Goal: Task Accomplishment & Management: Manage account settings

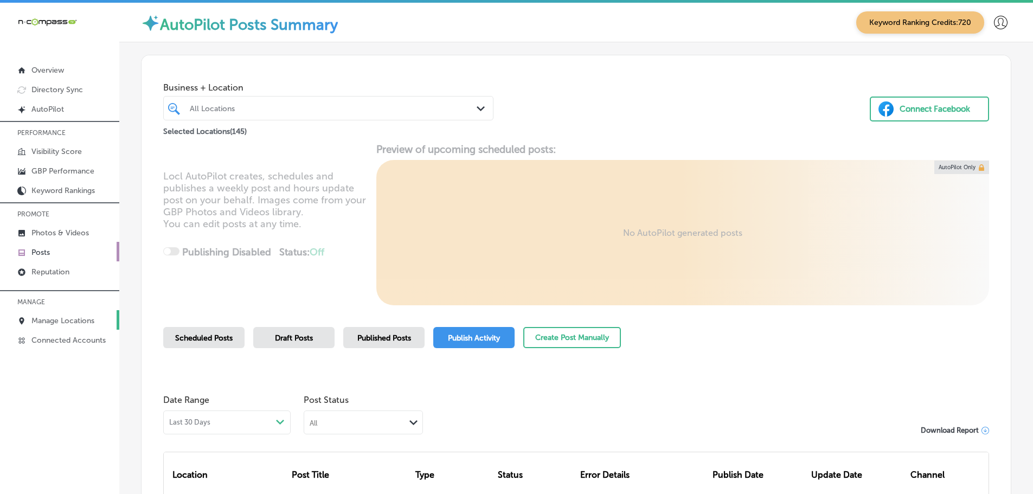
scroll to position [196, 0]
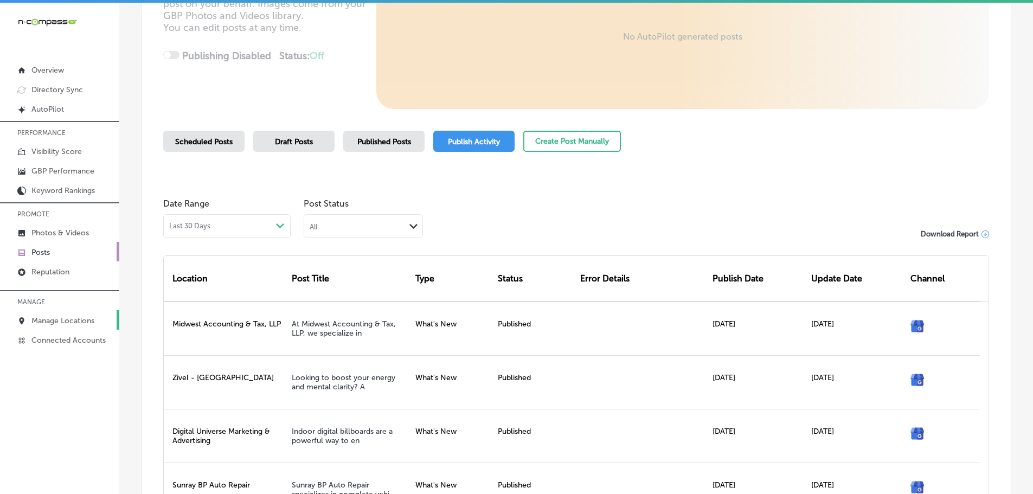
click at [72, 320] on p "Manage Locations" at bounding box center [62, 320] width 63 height 9
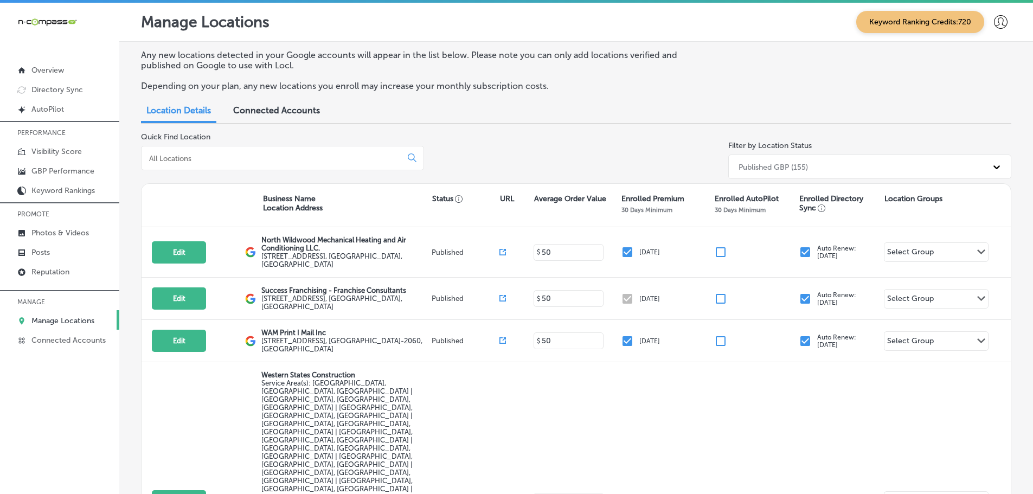
click at [267, 159] on input at bounding box center [273, 158] width 251 height 10
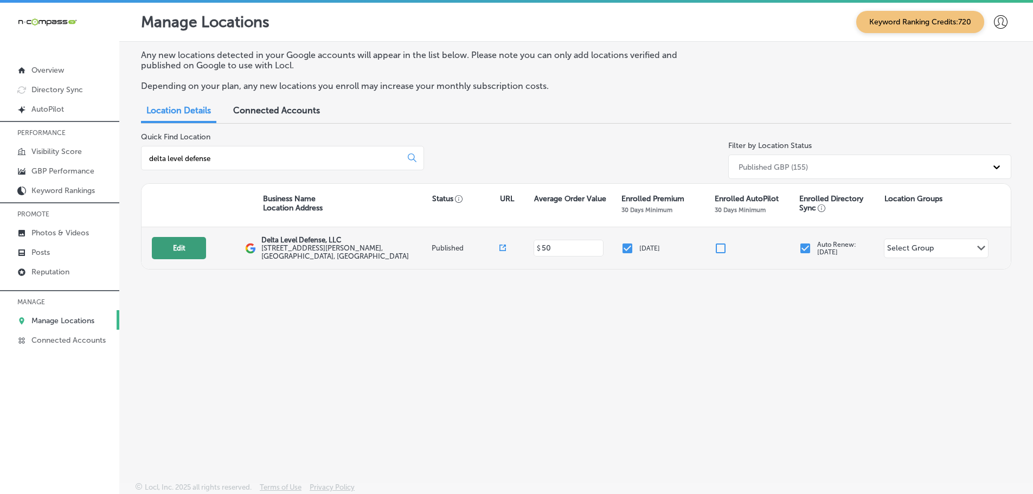
type input "delta level defense"
click at [183, 250] on button "Edit" at bounding box center [179, 248] width 54 height 22
select select "US"
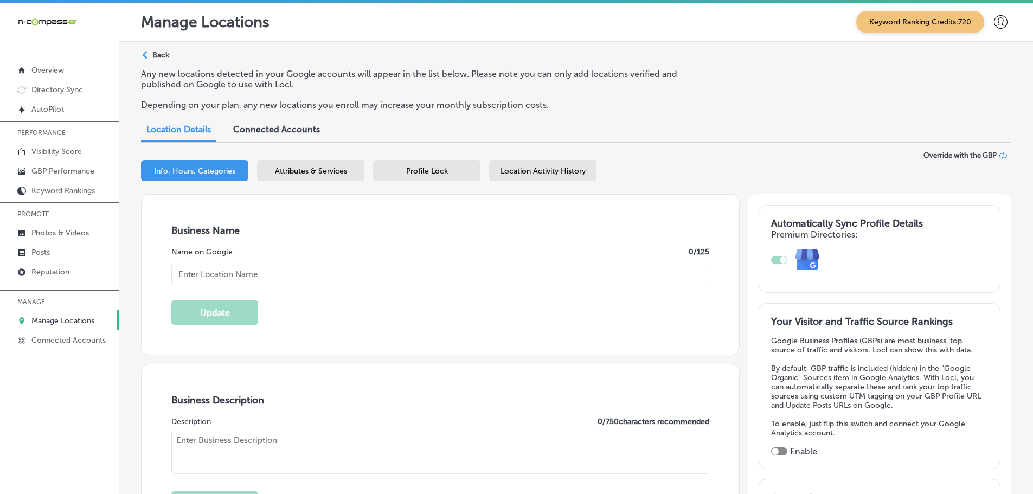
type textarea "Delta Level Defense, LLC is a premier firearm manufacturer and military contrac…"
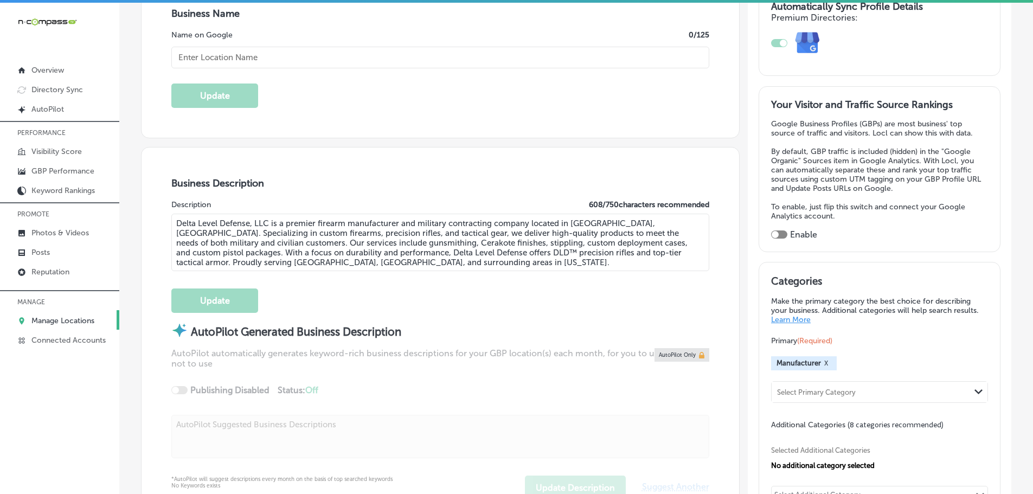
type input "[STREET_ADDRESS][PERSON_NAME]"
type input "[GEOGRAPHIC_DATA]"
type input "06615"
type input "US"
checkbox input "true"
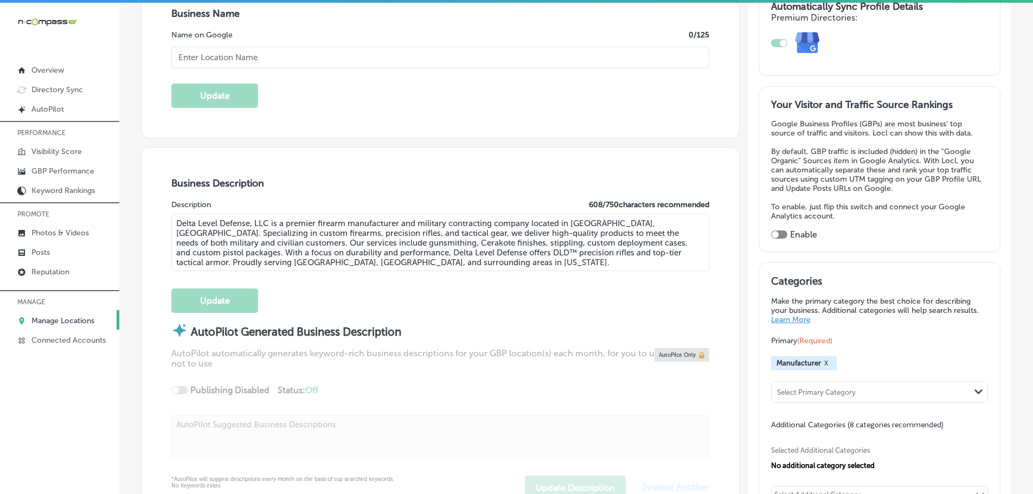
type input "[URL][DOMAIN_NAME]"
type input "Delta Level Defense, LLC"
type input "[PHONE_NUMBER]"
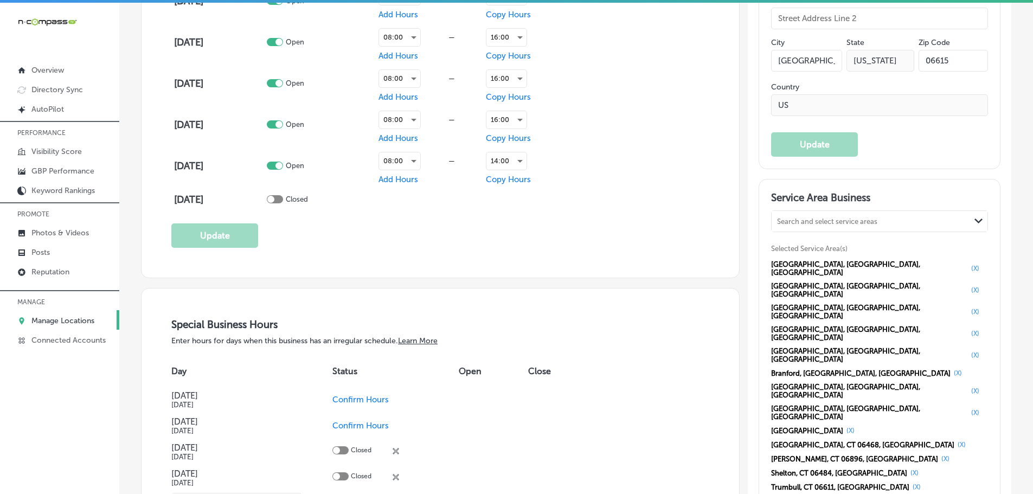
scroll to position [976, 0]
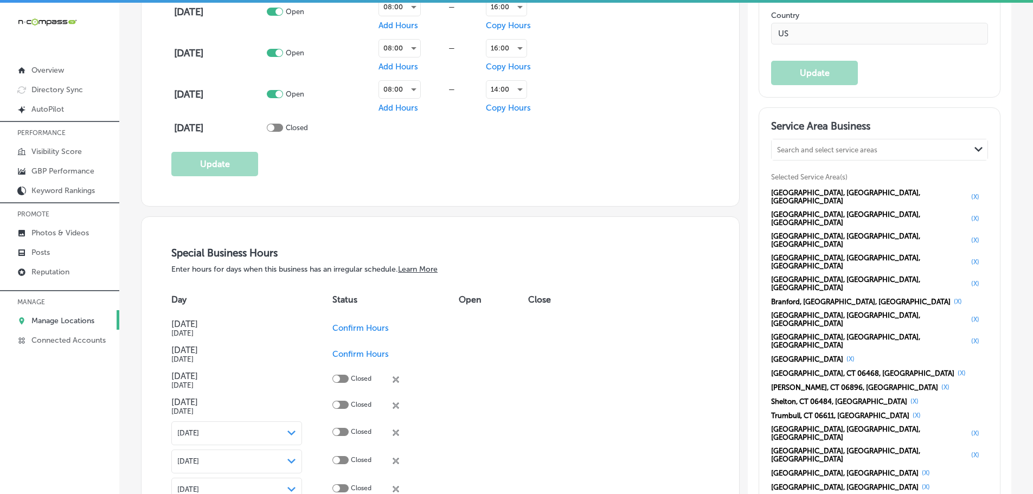
click at [843, 354] on button "(X)" at bounding box center [850, 358] width 15 height 9
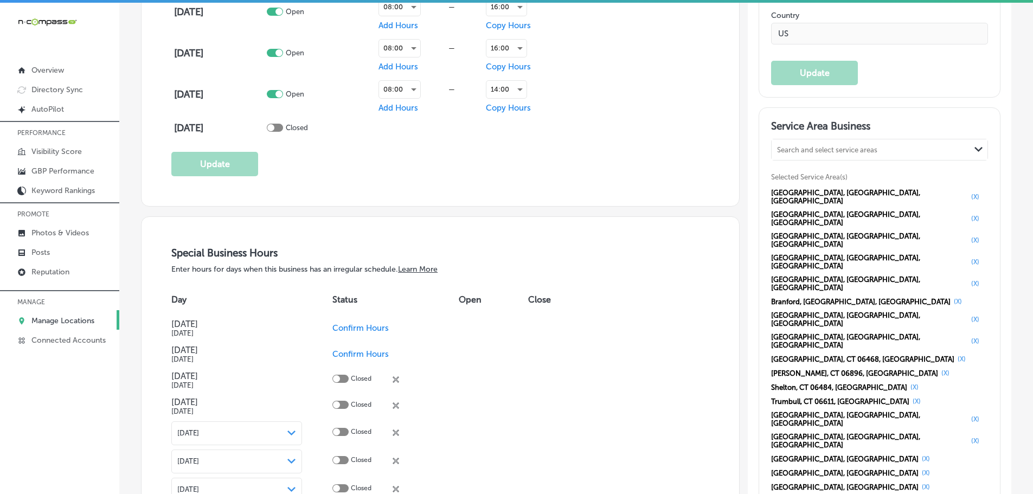
click at [954, 354] on button "(X)" at bounding box center [961, 358] width 15 height 9
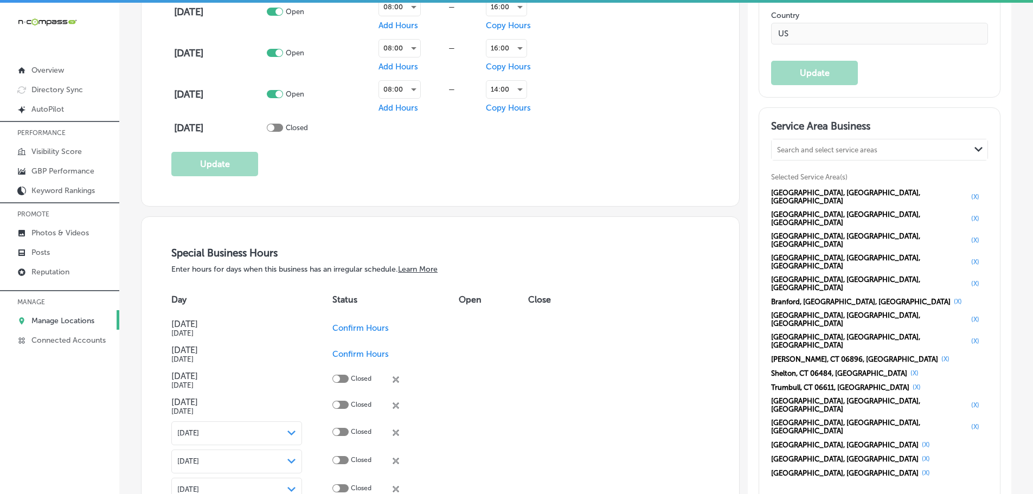
click at [938, 354] on button "(X)" at bounding box center [945, 358] width 15 height 9
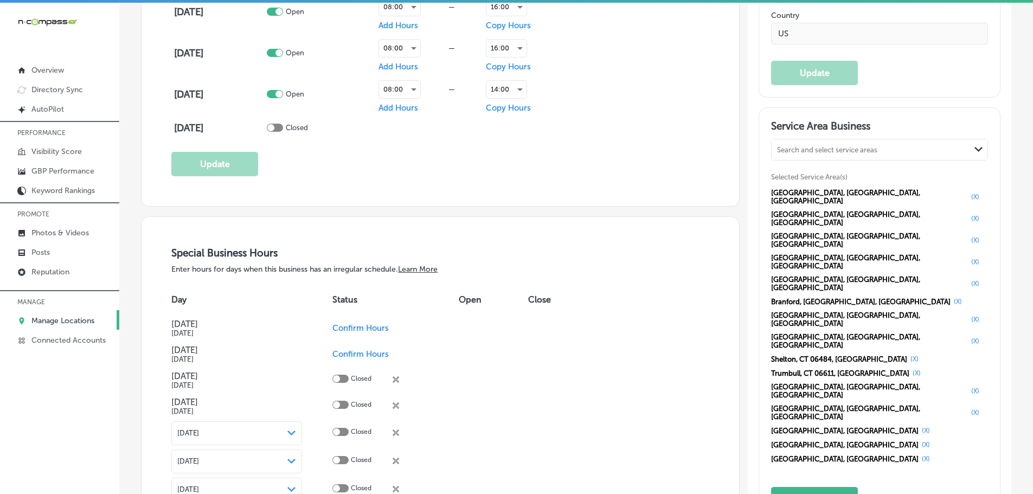
click at [907, 354] on button "(X)" at bounding box center [914, 358] width 15 height 9
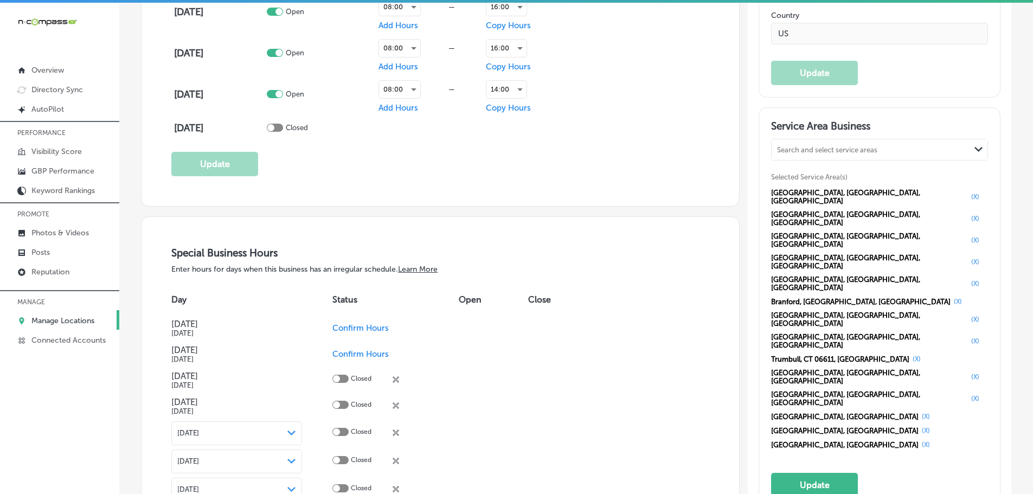
click at [909, 354] on button "(X)" at bounding box center [916, 358] width 15 height 9
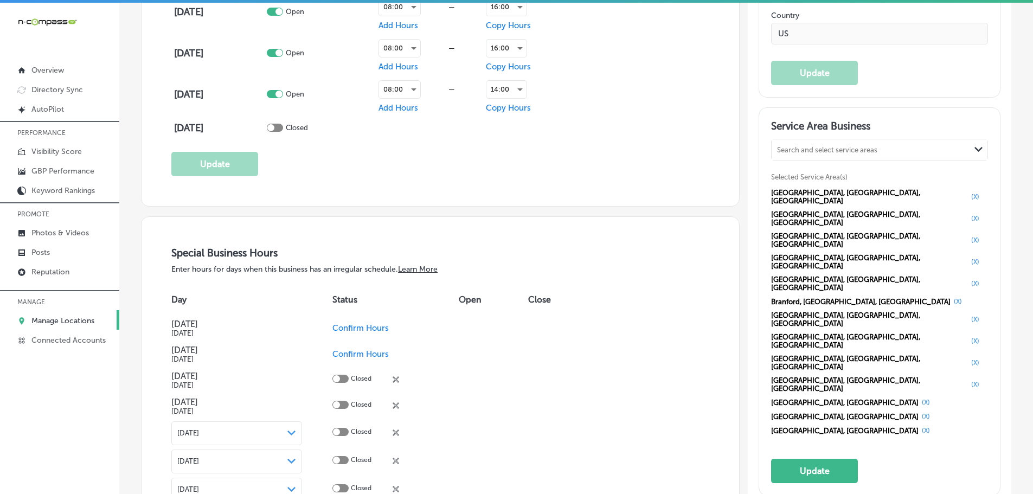
click at [918, 398] on button "(X)" at bounding box center [925, 402] width 15 height 9
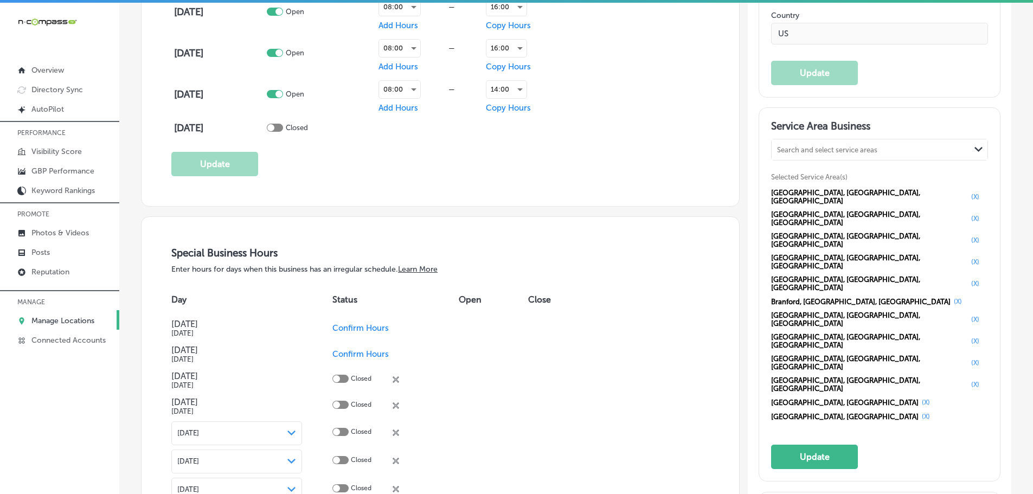
click at [918, 398] on button "(X)" at bounding box center [925, 402] width 15 height 9
click at [967, 214] on button "(X)" at bounding box center [974, 218] width 15 height 9
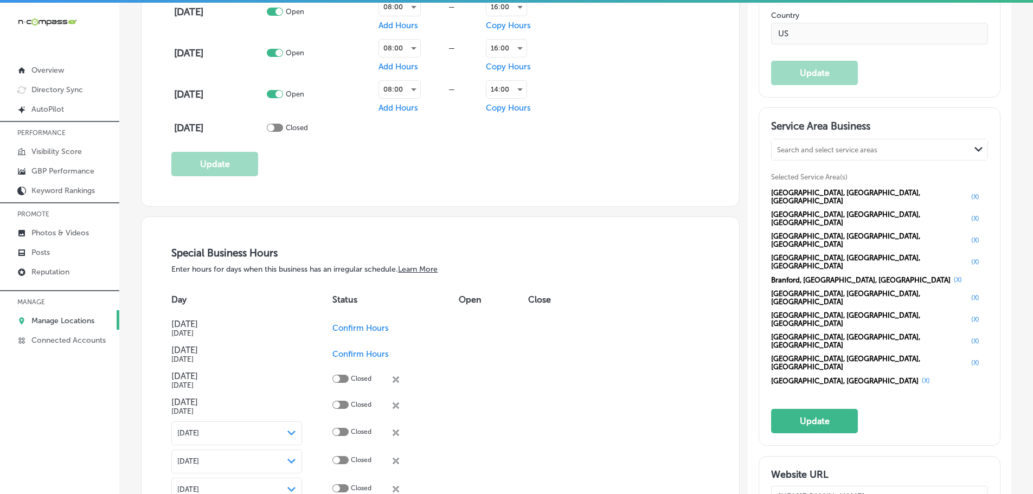
click at [967, 194] on button "(X)" at bounding box center [974, 196] width 15 height 9
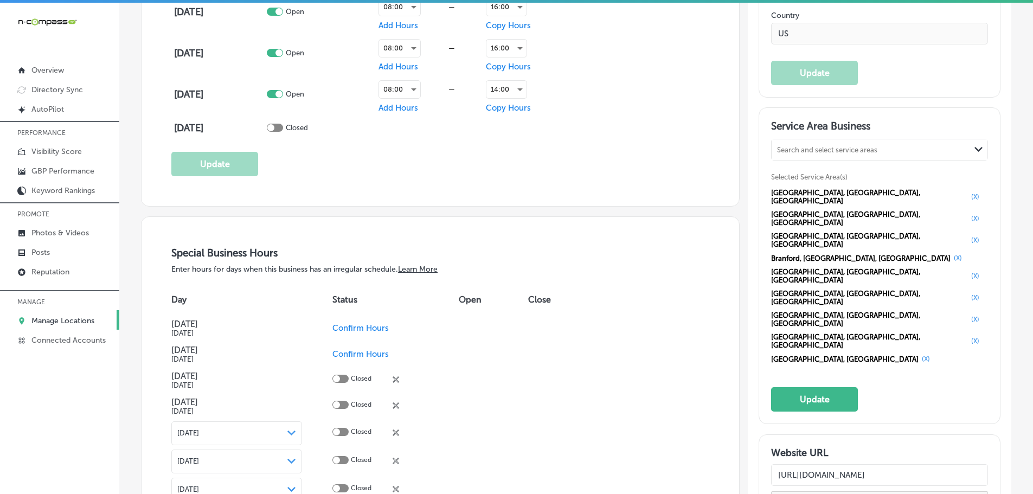
click at [967, 194] on button "(X)" at bounding box center [974, 196] width 15 height 9
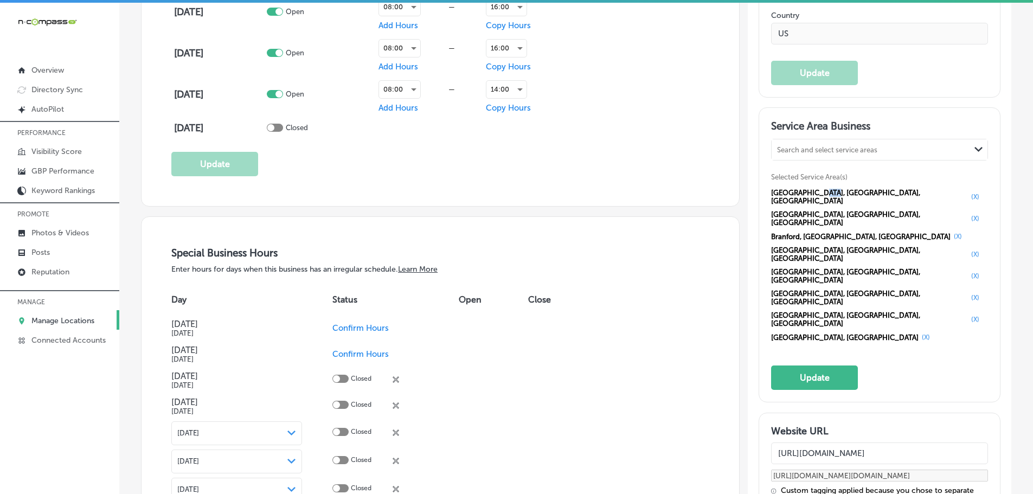
click at [822, 194] on span "[GEOGRAPHIC_DATA], [GEOGRAPHIC_DATA], [GEOGRAPHIC_DATA]" at bounding box center [869, 197] width 197 height 16
click at [967, 192] on button "(X)" at bounding box center [974, 196] width 15 height 9
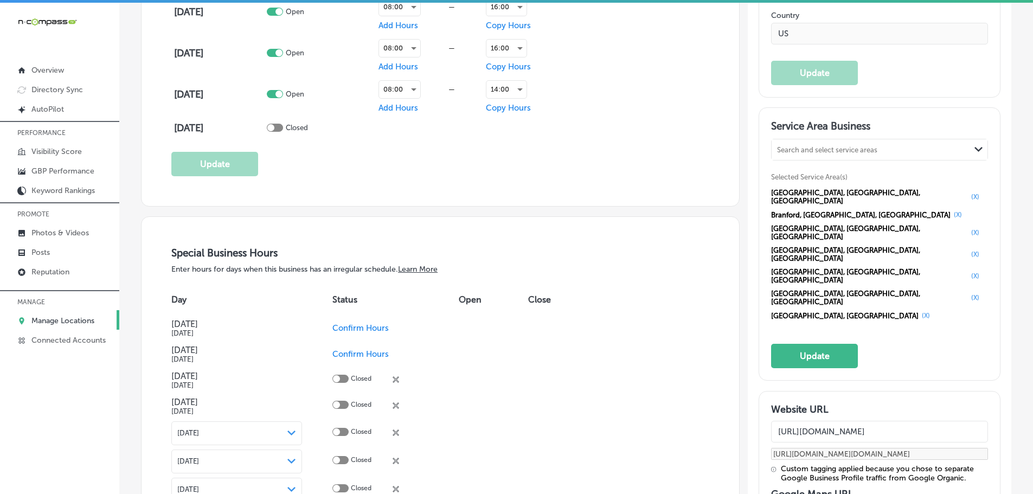
click at [967, 192] on button "(X)" at bounding box center [974, 196] width 15 height 9
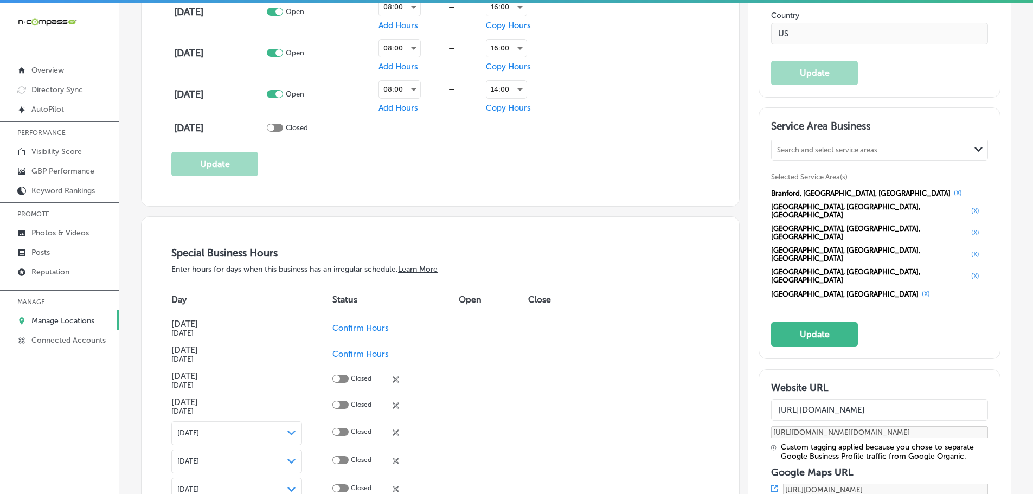
click at [950, 192] on button "(X)" at bounding box center [957, 193] width 15 height 9
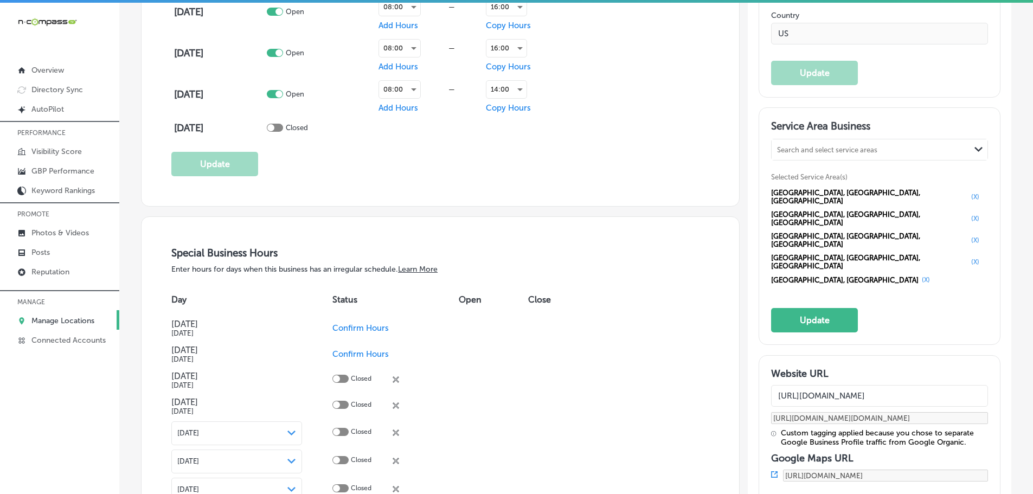
click at [967, 192] on button "(X)" at bounding box center [974, 196] width 15 height 9
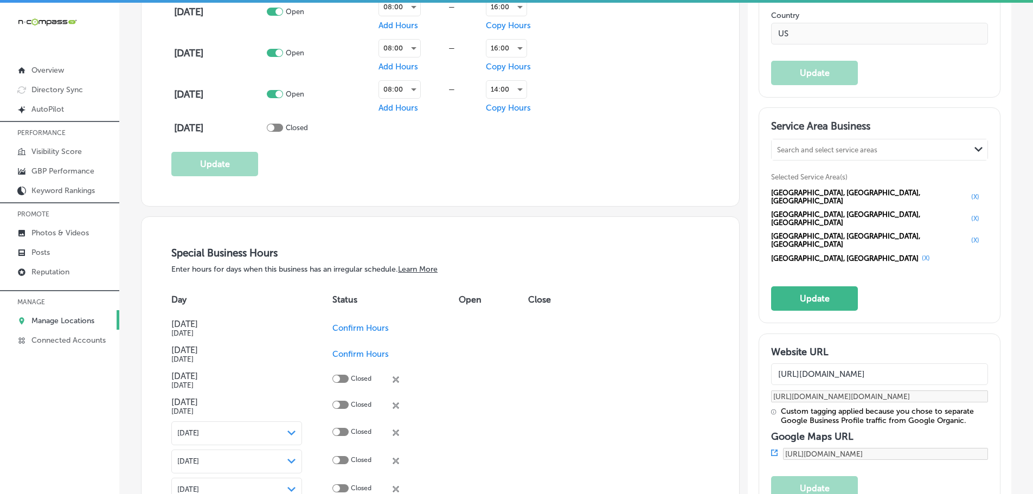
click at [967, 192] on button "(X)" at bounding box center [974, 196] width 15 height 9
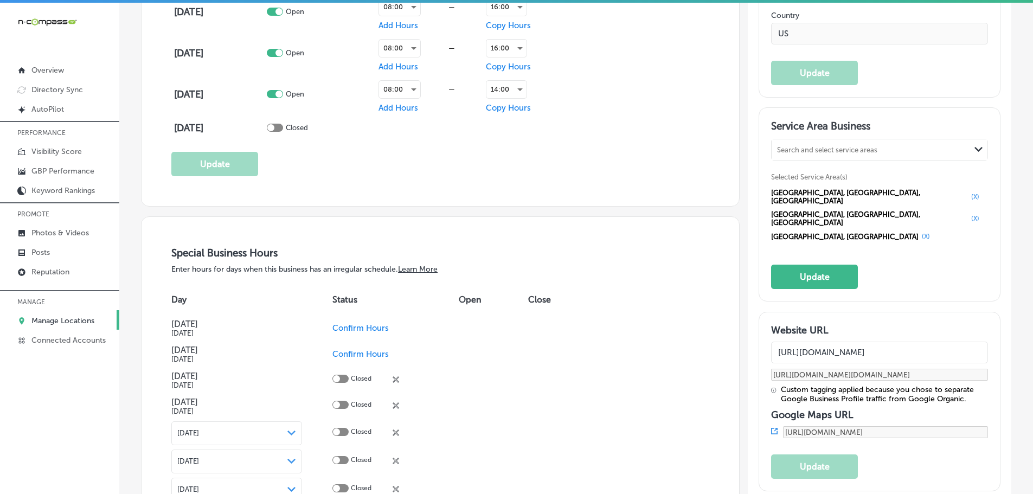
click at [967, 192] on button "(X)" at bounding box center [974, 196] width 15 height 9
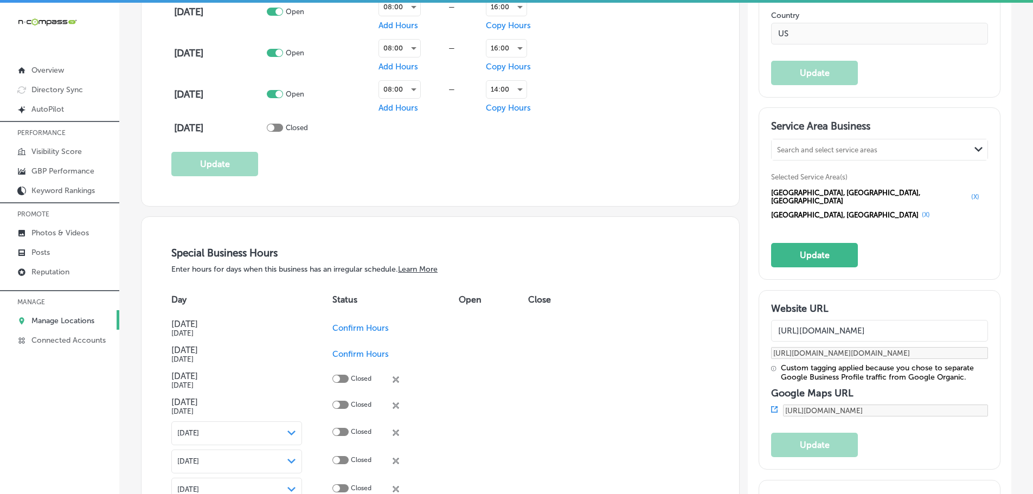
click at [967, 192] on button "(X)" at bounding box center [974, 196] width 15 height 9
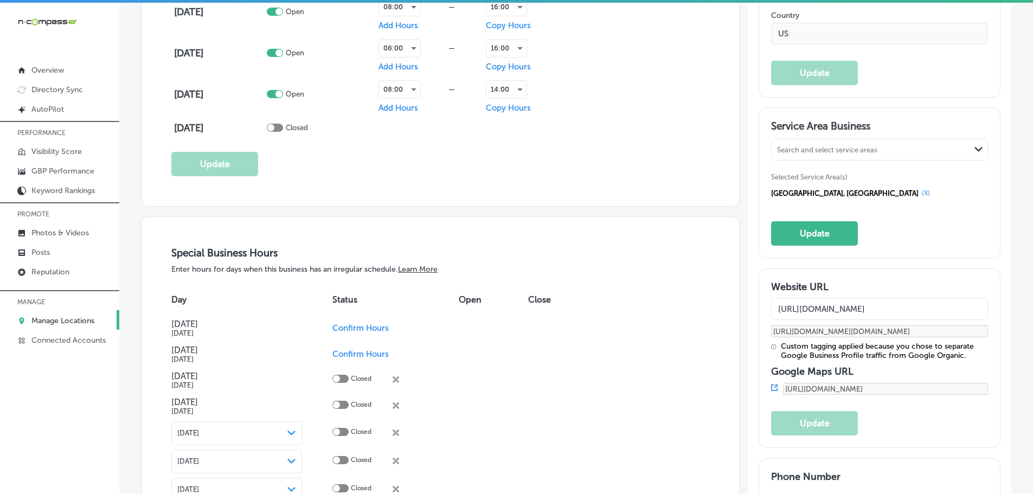
click at [918, 191] on button "(X)" at bounding box center [925, 193] width 15 height 9
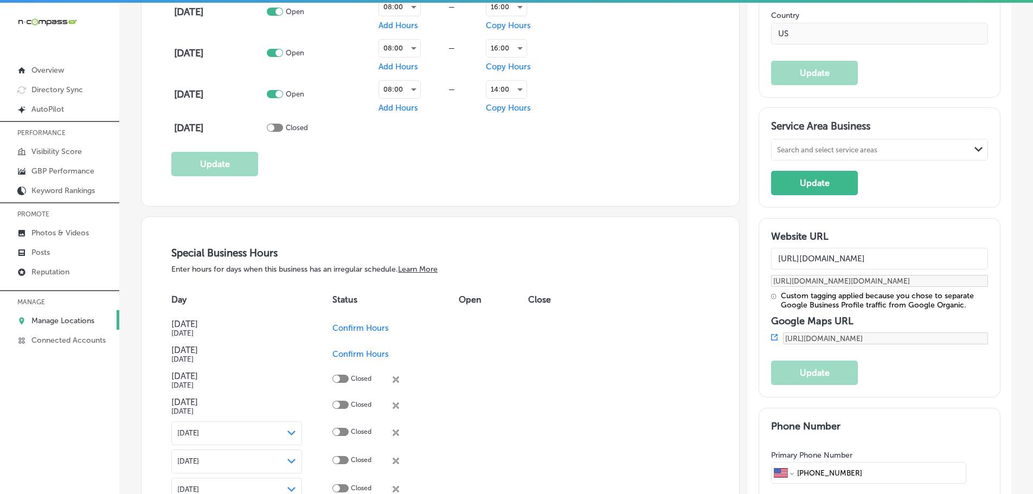
click at [876, 149] on div "Search and select service areas" at bounding box center [870, 150] width 198 height 15
click at [833, 172] on div "[GEOGRAPHIC_DATA], [GEOGRAPHIC_DATA]" at bounding box center [879, 177] width 216 height 29
type input "[GEOGRAPHIC_DATA]"
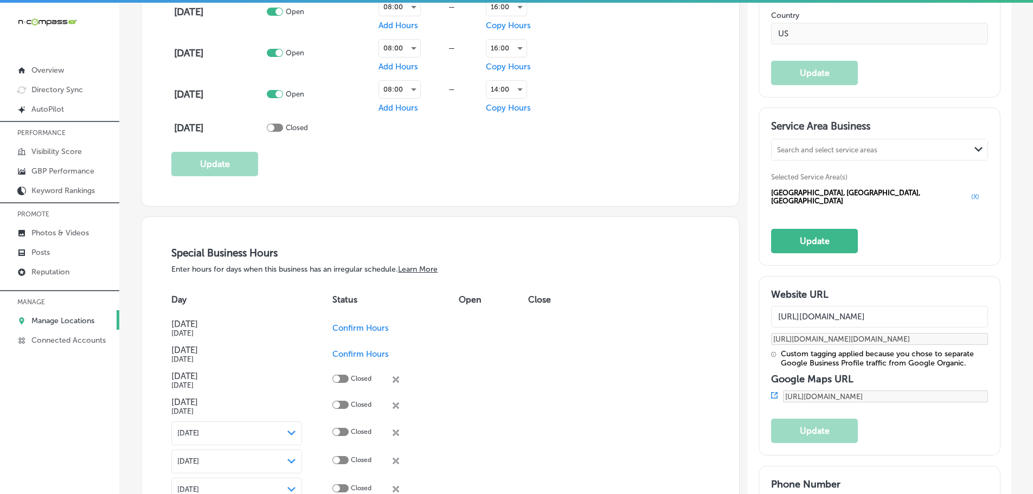
click at [799, 152] on div "Search and select service areas" at bounding box center [827, 150] width 100 height 8
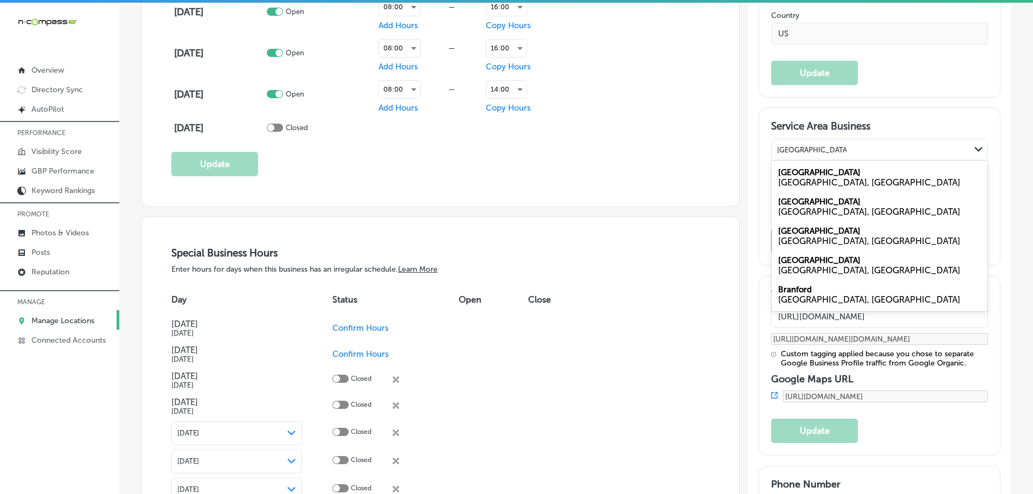
click at [798, 171] on label "[GEOGRAPHIC_DATA]" at bounding box center [819, 172] width 82 height 10
type input "[GEOGRAPHIC_DATA]"
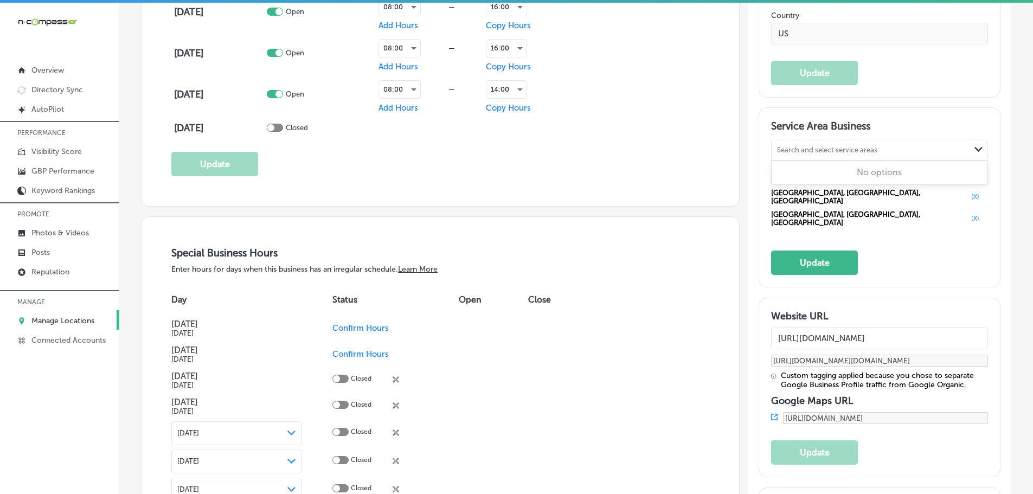
click at [800, 152] on div "Search and select service areas" at bounding box center [827, 150] width 100 height 8
click at [804, 177] on div "[GEOGRAPHIC_DATA], [GEOGRAPHIC_DATA]" at bounding box center [879, 182] width 203 height 10
type input "easton ct"
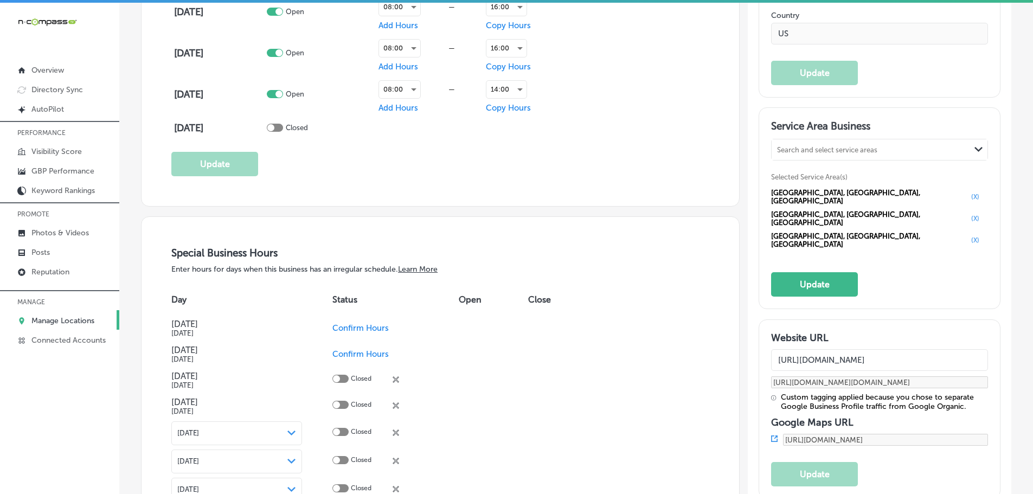
click at [801, 147] on div "Search and select service areas" at bounding box center [827, 150] width 100 height 8
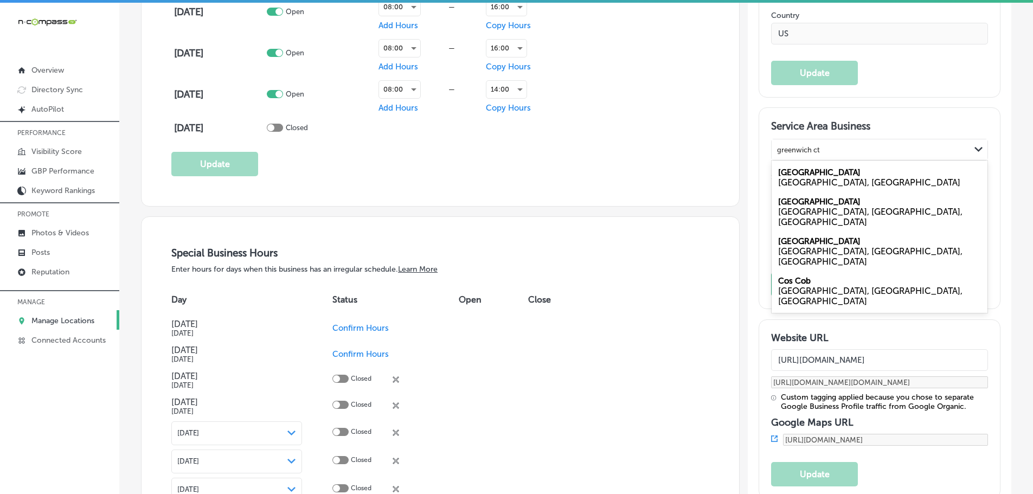
click at [797, 175] on label "[GEOGRAPHIC_DATA]" at bounding box center [819, 172] width 82 height 10
type input "greenwich ct"
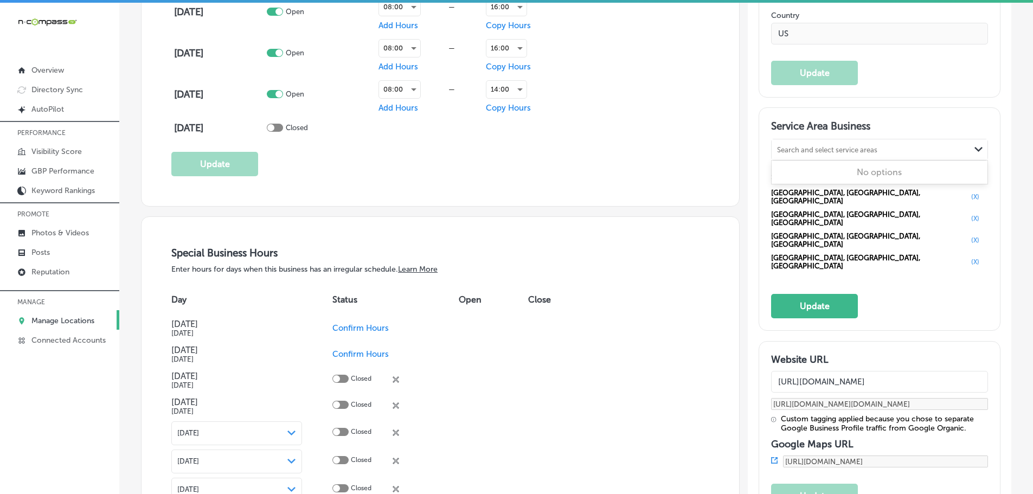
click at [800, 149] on div "Search and select service areas" at bounding box center [827, 150] width 100 height 8
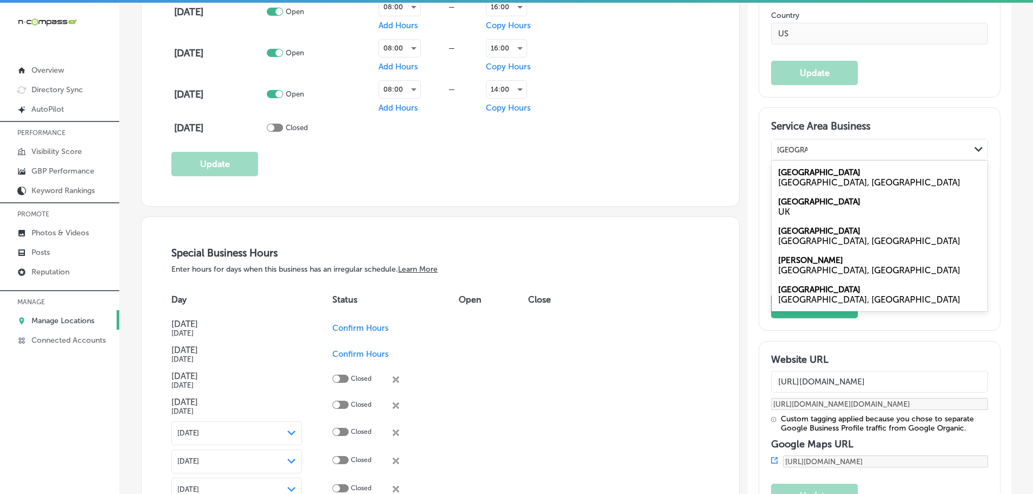
click at [793, 180] on div "[GEOGRAPHIC_DATA], [GEOGRAPHIC_DATA]" at bounding box center [879, 182] width 203 height 10
type input "[GEOGRAPHIC_DATA]"
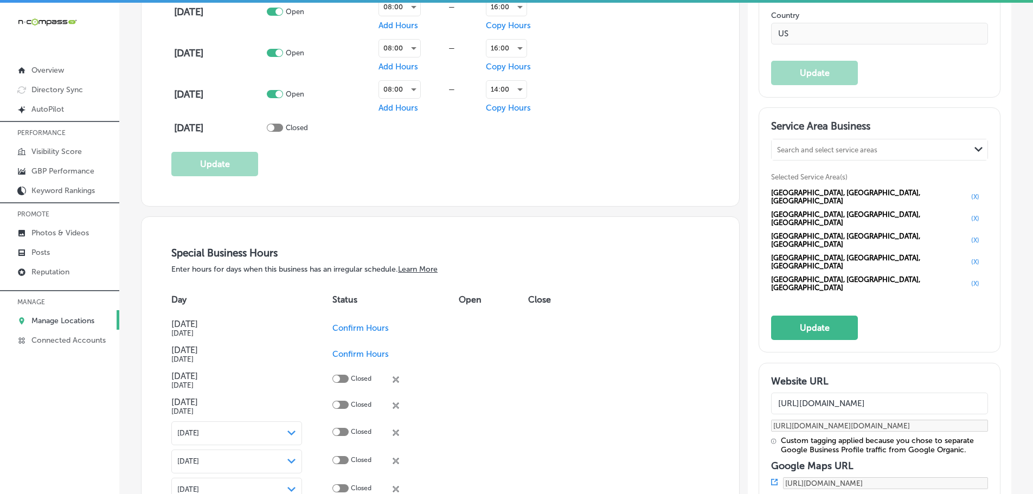
click at [821, 135] on h3 "Service Area Business" at bounding box center [879, 128] width 217 height 16
click at [824, 148] on div "Search and select service areas" at bounding box center [827, 150] width 100 height 8
click at [814, 173] on div "[GEOGRAPHIC_DATA], [GEOGRAPHIC_DATA]" at bounding box center [879, 177] width 216 height 29
type input "westport ct"
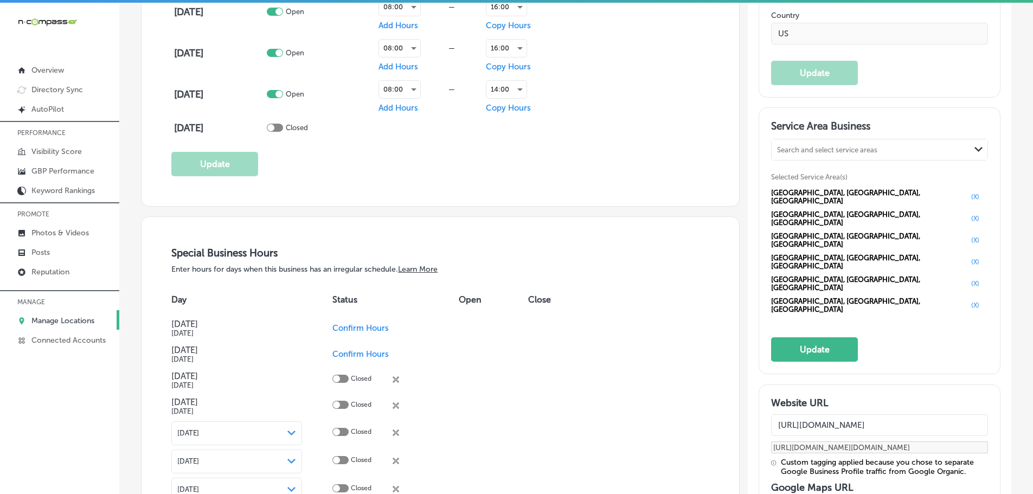
click at [807, 146] on div "Search and select service areas" at bounding box center [827, 150] width 100 height 8
click at [803, 177] on div "[GEOGRAPHIC_DATA], [GEOGRAPHIC_DATA]" at bounding box center [879, 182] width 203 height 10
type input "westin ct"
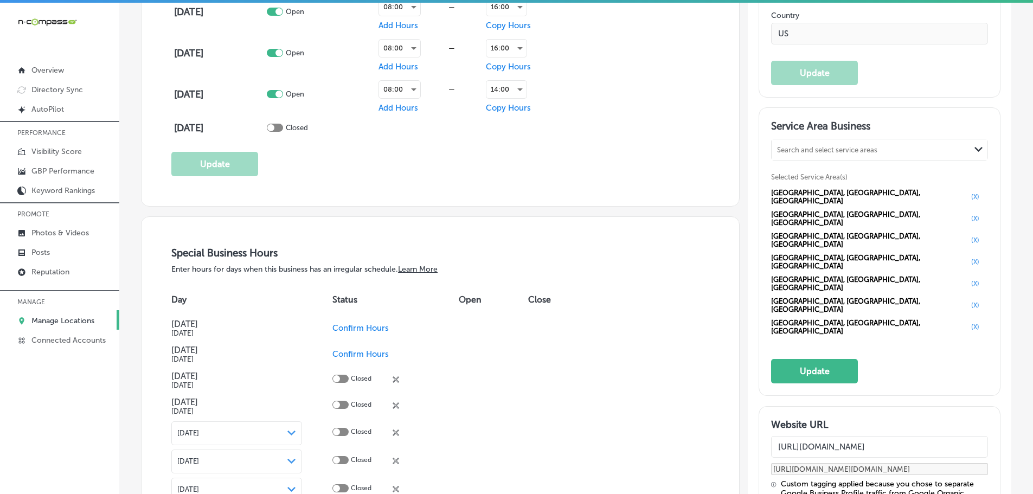
click at [824, 146] on div "Search and select service areas" at bounding box center [827, 150] width 100 height 8
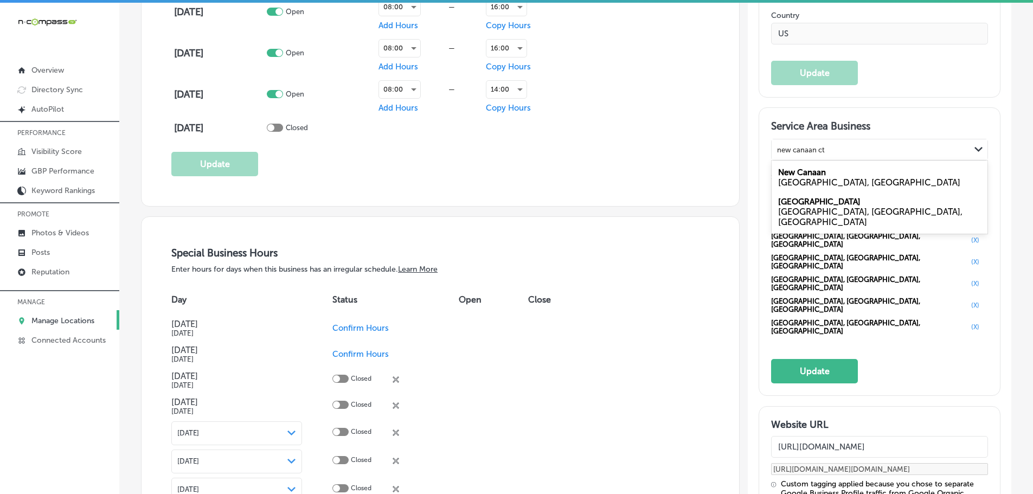
click at [807, 175] on label "New Canaan" at bounding box center [802, 172] width 48 height 10
type input "new canaan ct"
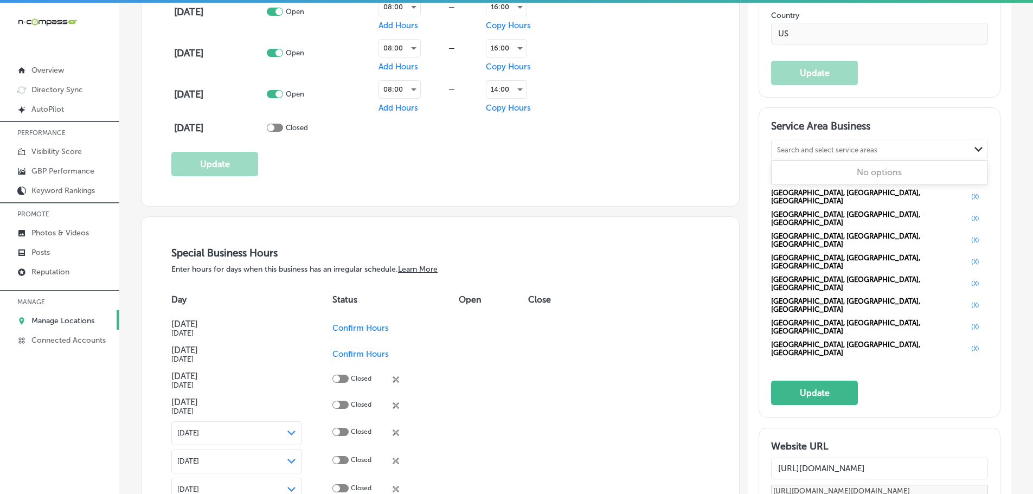
click at [808, 149] on div "Search and select service areas" at bounding box center [827, 150] width 100 height 8
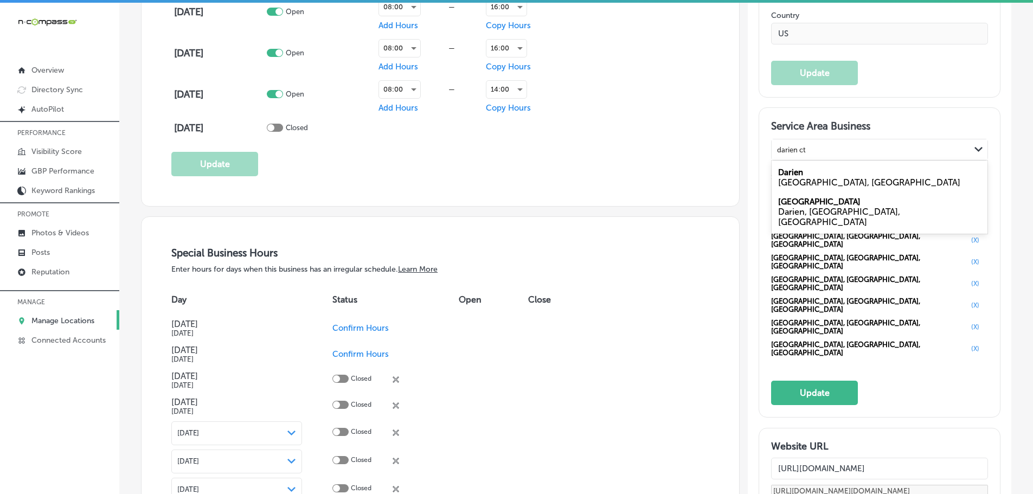
click at [797, 177] on div "[GEOGRAPHIC_DATA], [GEOGRAPHIC_DATA]" at bounding box center [879, 182] width 203 height 10
type input "darien ct"
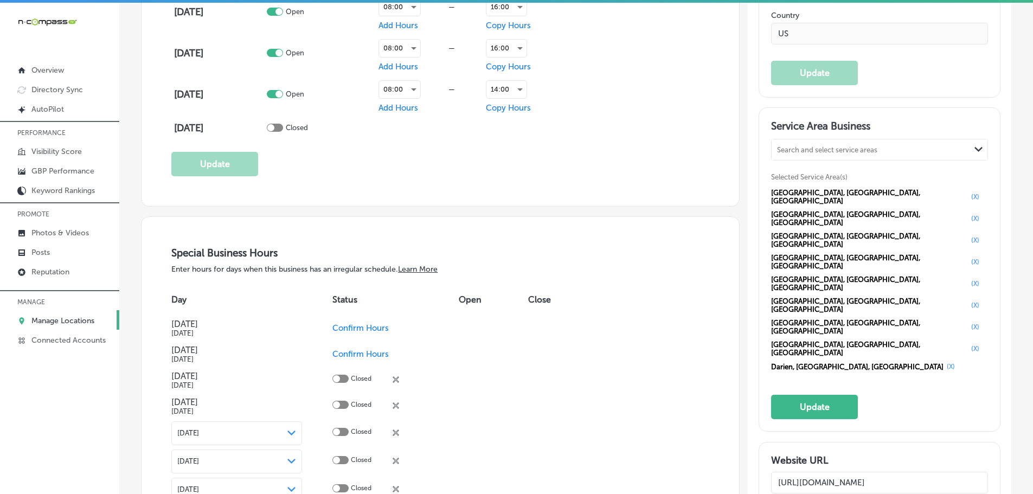
click at [843, 149] on div "Search and select service areas" at bounding box center [827, 150] width 100 height 8
click at [806, 169] on div "[GEOGRAPHIC_DATA], [GEOGRAPHIC_DATA]" at bounding box center [879, 177] width 216 height 29
type input "fairfield ct"
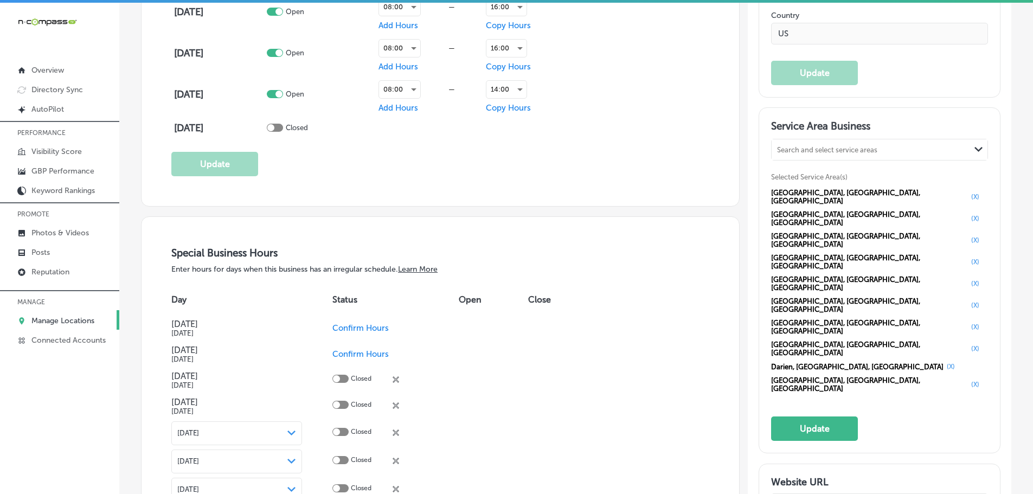
click at [801, 150] on div "Search and select service areas" at bounding box center [827, 150] width 100 height 8
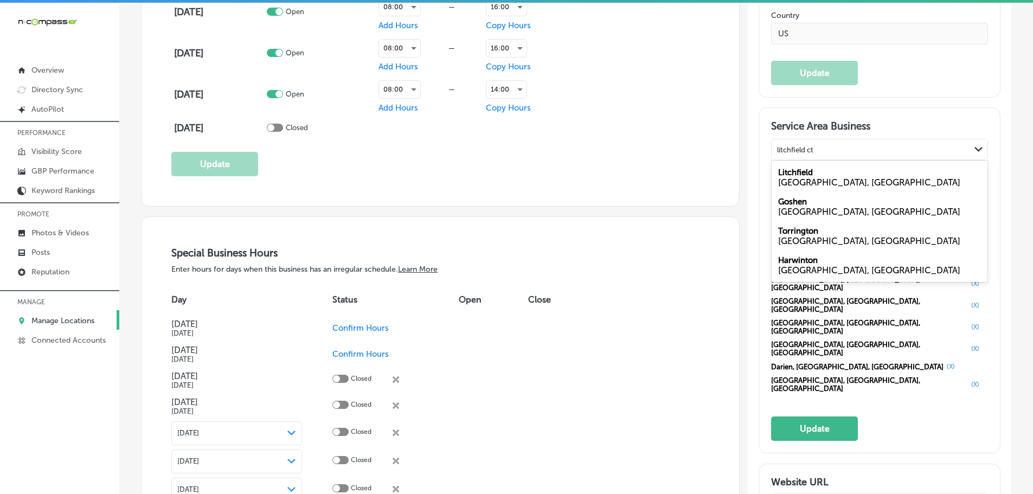
click at [793, 173] on label "Litchfield" at bounding box center [795, 172] width 35 height 10
type input "litchfield ct"
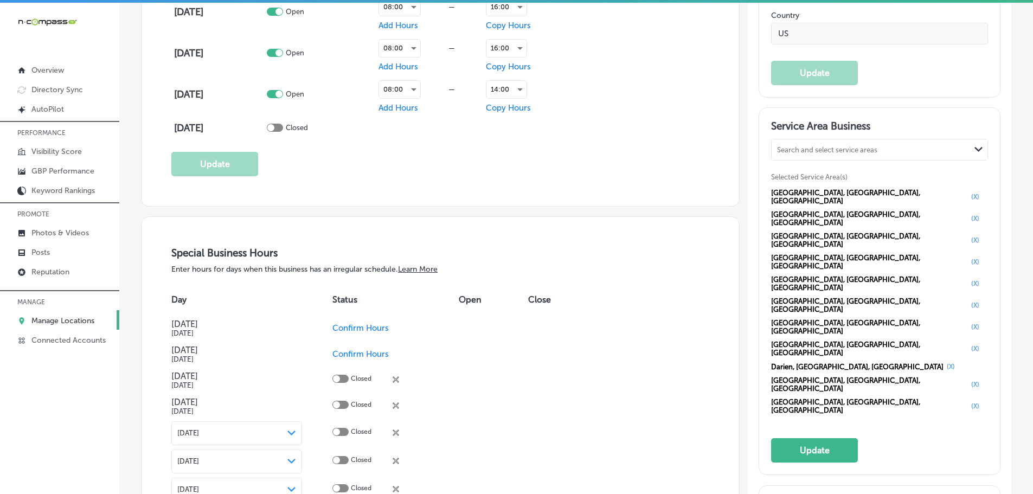
click at [800, 143] on div "Search and select service areas" at bounding box center [870, 150] width 198 height 15
click at [811, 176] on label "[GEOGRAPHIC_DATA]" at bounding box center [819, 172] width 82 height 10
type input "glastonbury ct"
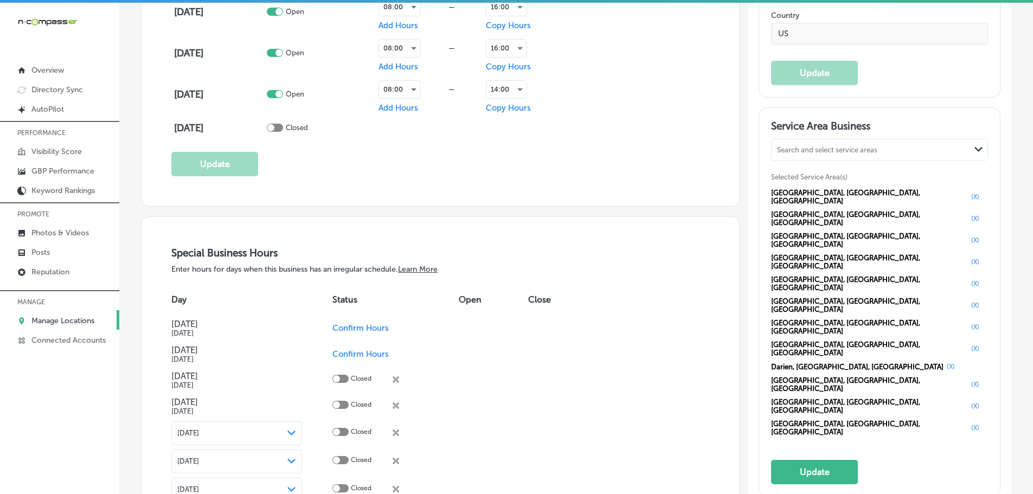
click at [818, 144] on div "Search and select service areas" at bounding box center [870, 150] width 198 height 15
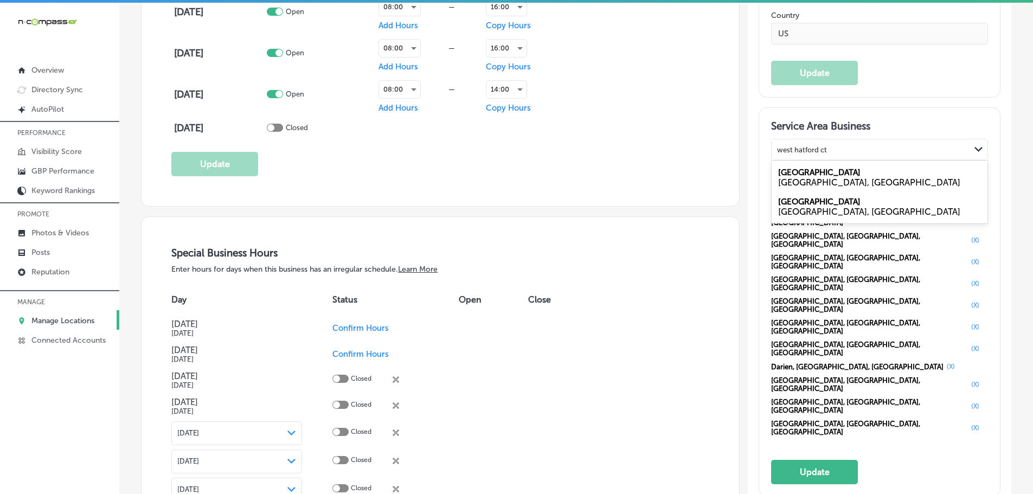
click at [797, 174] on label "[GEOGRAPHIC_DATA]" at bounding box center [819, 172] width 82 height 10
type input "west hatford ct"
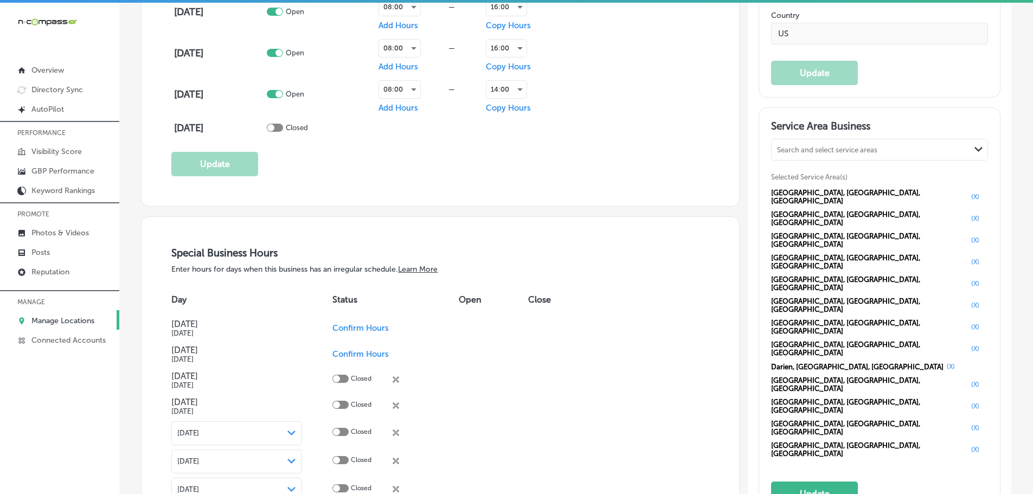
click at [836, 145] on div "Search and select service areas" at bounding box center [870, 150] width 198 height 15
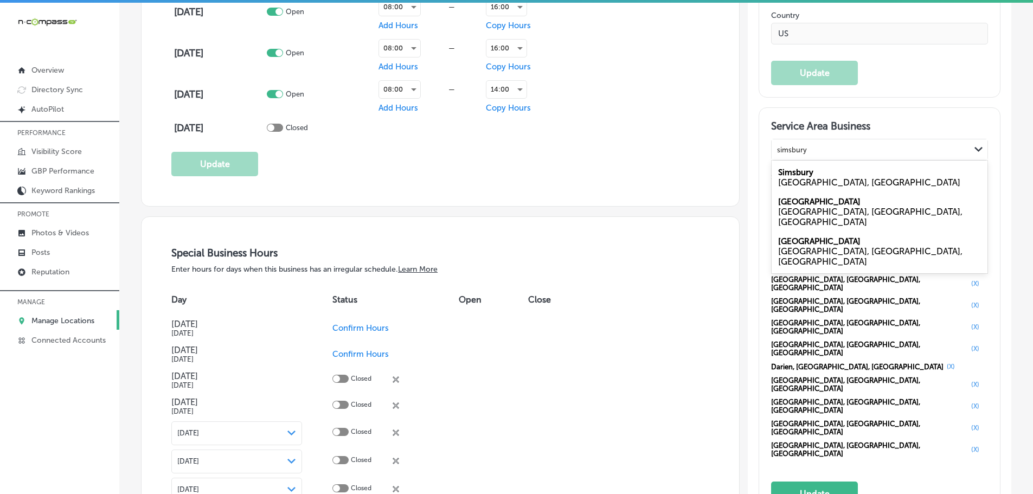
drag, startPoint x: 794, startPoint y: 176, endPoint x: 797, endPoint y: 163, distance: 13.3
click at [794, 175] on label "Simsbury" at bounding box center [795, 172] width 35 height 10
type input "simsbury"
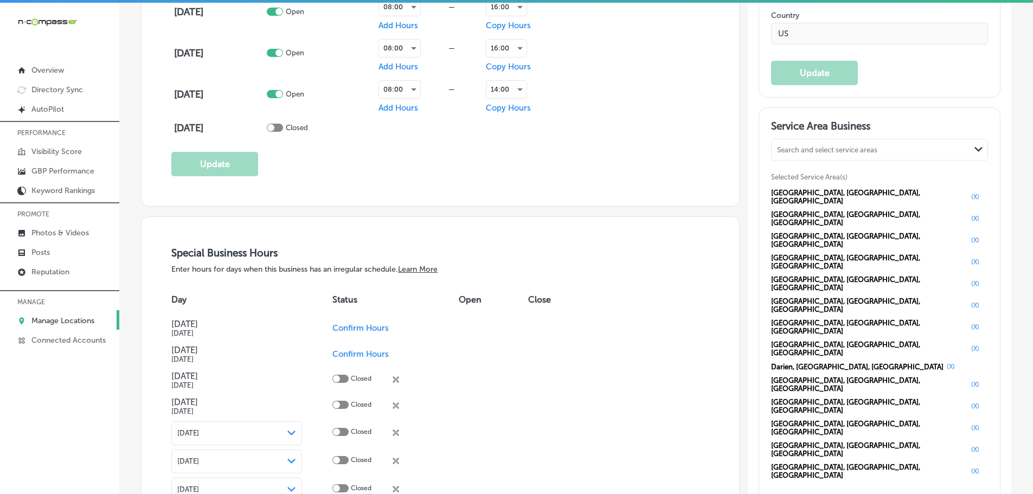
click at [801, 146] on div "Search and select service areas" at bounding box center [827, 150] width 100 height 8
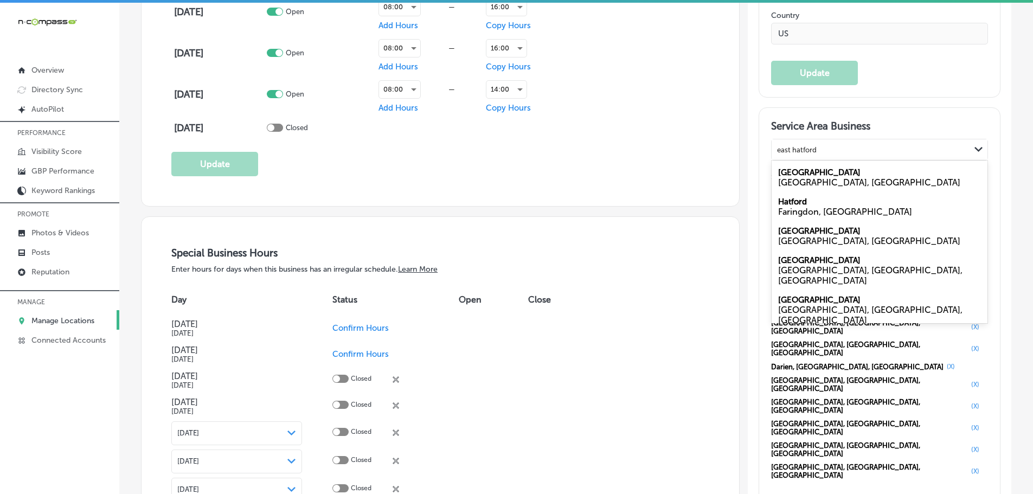
click at [795, 173] on label "[GEOGRAPHIC_DATA]" at bounding box center [819, 172] width 82 height 10
type input "east hatford"
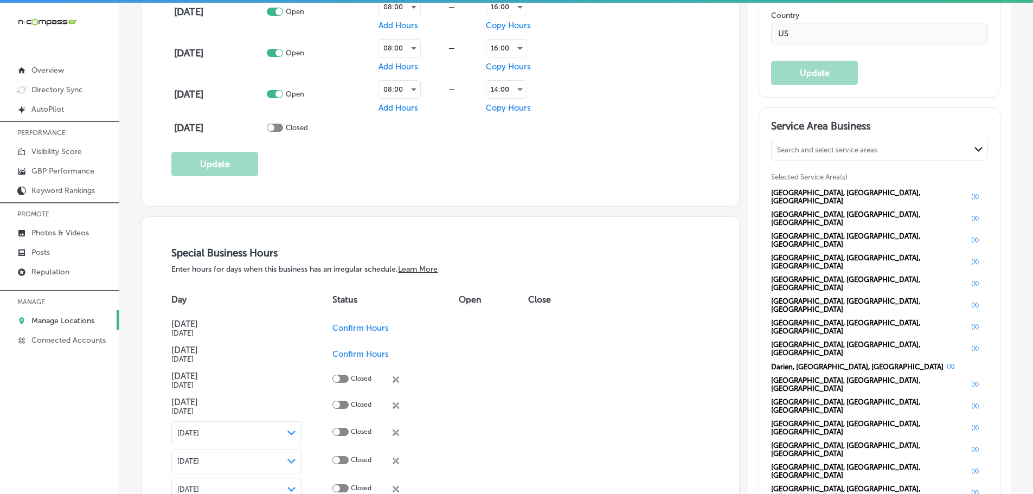
click at [805, 152] on div "Search and select service areas" at bounding box center [827, 150] width 100 height 8
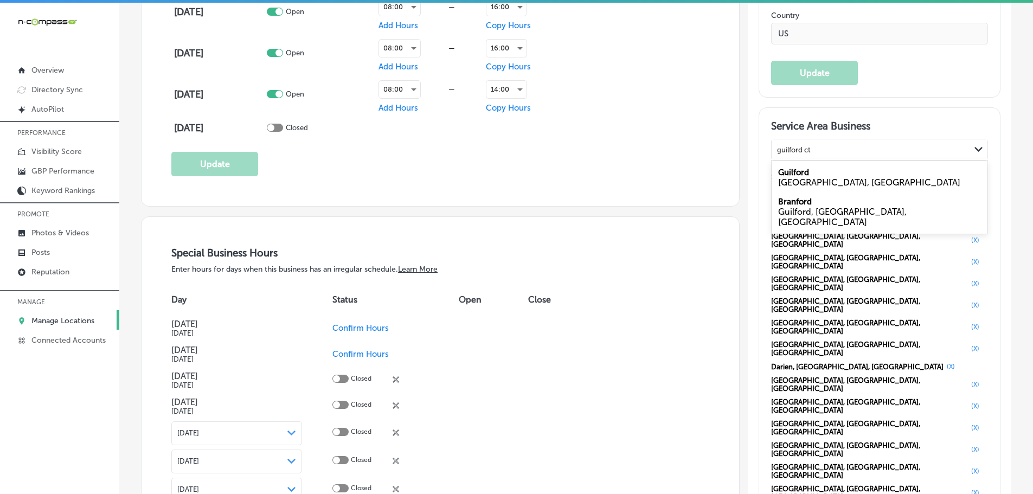
click at [802, 171] on label "Guilford" at bounding box center [793, 172] width 31 height 10
type input "guilford ct"
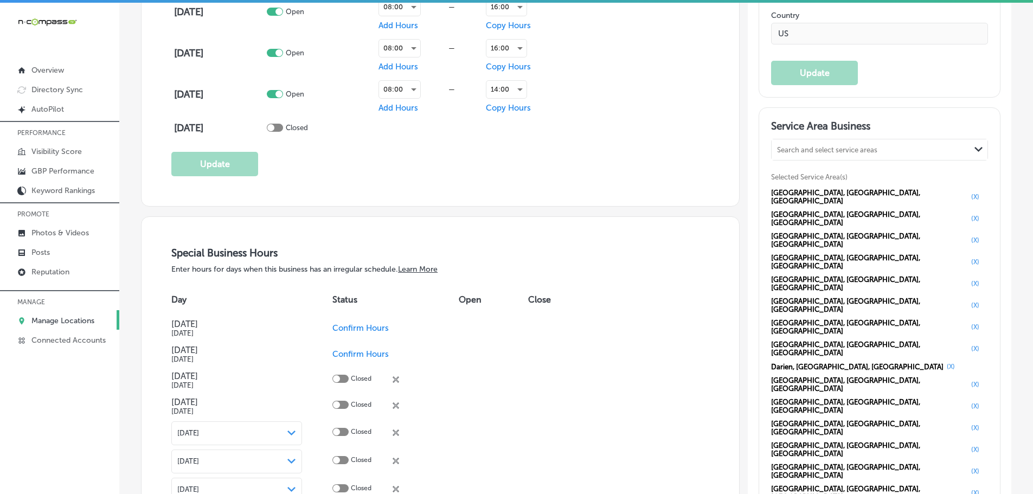
click at [796, 146] on div "Search and select service areas" at bounding box center [827, 150] width 100 height 8
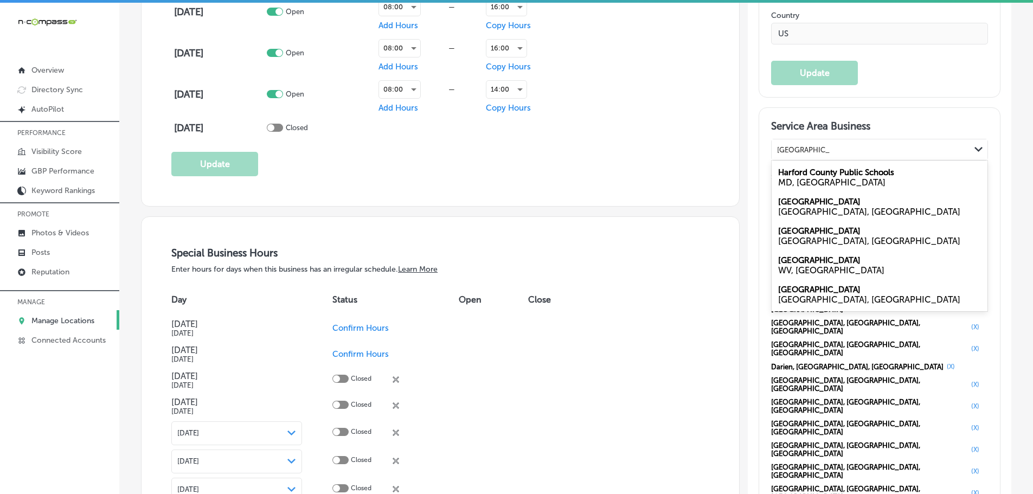
click at [812, 235] on label "[GEOGRAPHIC_DATA]" at bounding box center [819, 231] width 82 height 10
type input "[GEOGRAPHIC_DATA]"
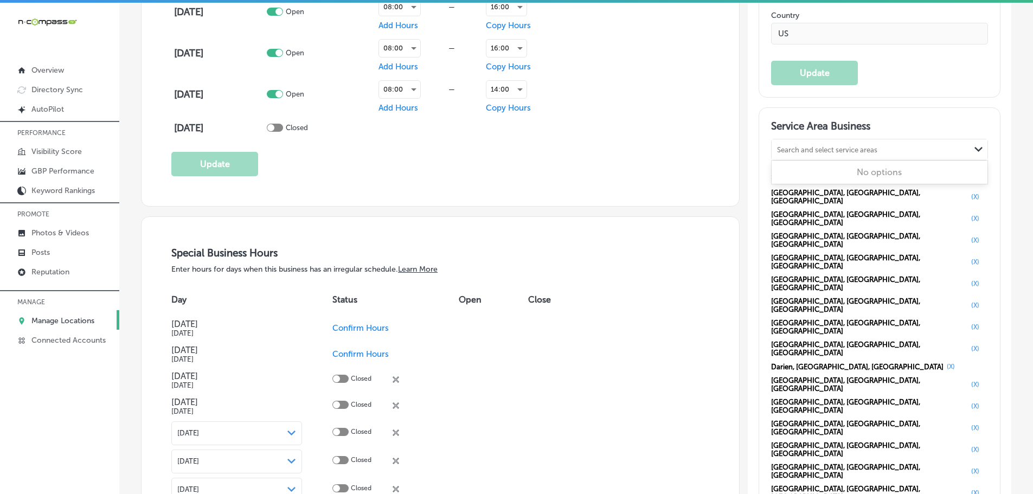
click at [814, 158] on div "Search and select service areas Path Created with Sketch." at bounding box center [879, 149] width 216 height 21
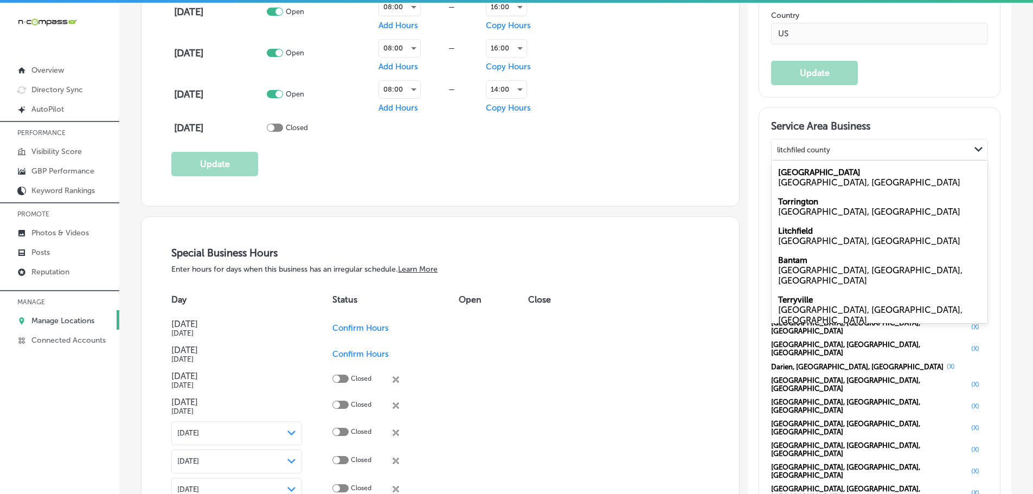
click at [806, 175] on label "[GEOGRAPHIC_DATA]" at bounding box center [819, 172] width 82 height 10
type input "litchfiled county"
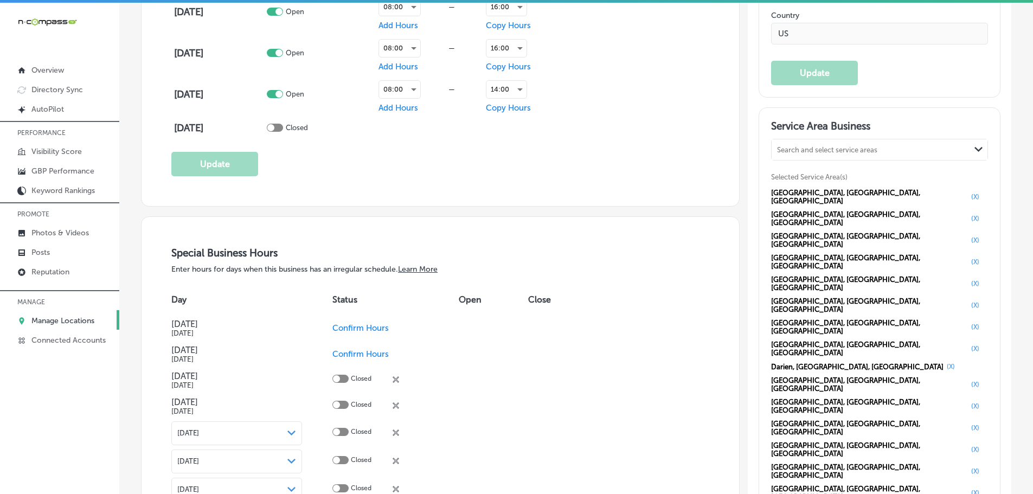
click at [801, 153] on div "Search and select service areas" at bounding box center [870, 150] width 198 height 15
drag, startPoint x: 796, startPoint y: 180, endPoint x: 797, endPoint y: 162, distance: 18.4
click at [796, 179] on div "[GEOGRAPHIC_DATA], [GEOGRAPHIC_DATA]" at bounding box center [879, 182] width 203 height 10
type input "wilton ct"
click at [800, 150] on div "Search and select service areas" at bounding box center [827, 150] width 100 height 8
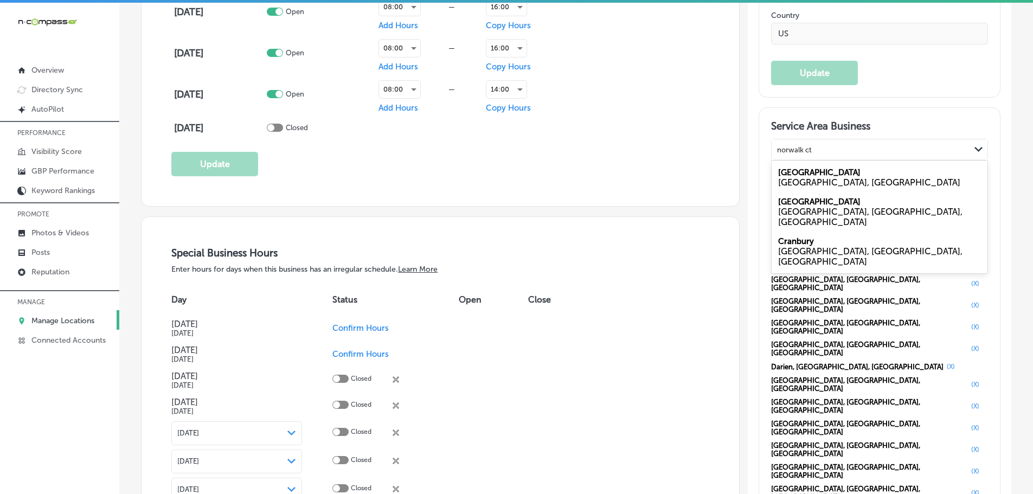
click at [806, 177] on div "[GEOGRAPHIC_DATA], [GEOGRAPHIC_DATA]" at bounding box center [879, 182] width 203 height 10
type input "norwalk ct"
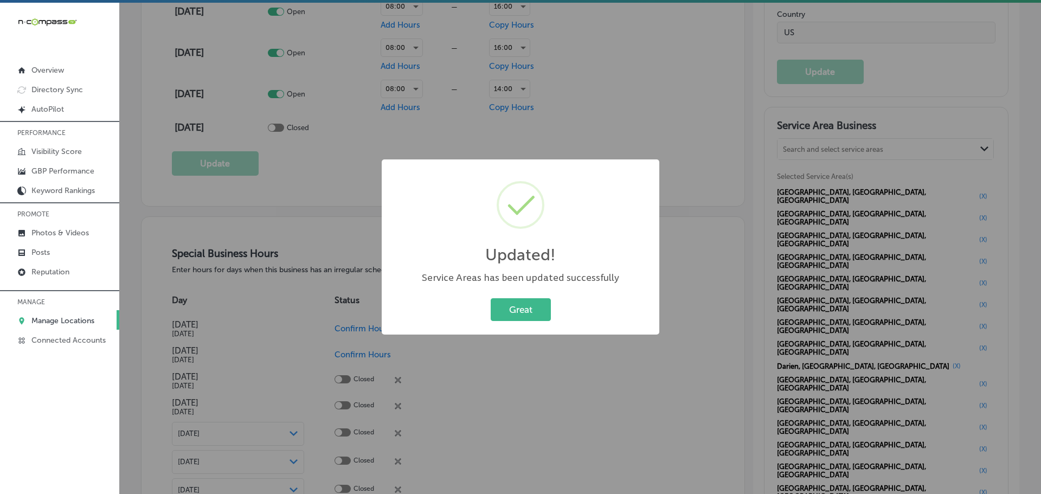
click at [538, 306] on button "Great" at bounding box center [521, 309] width 60 height 22
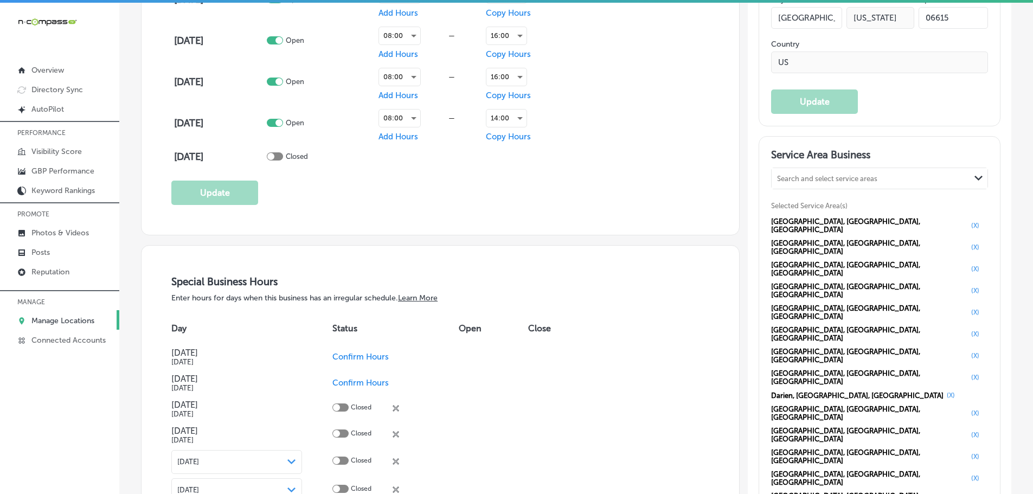
scroll to position [921, 0]
